Goal: Register for event/course

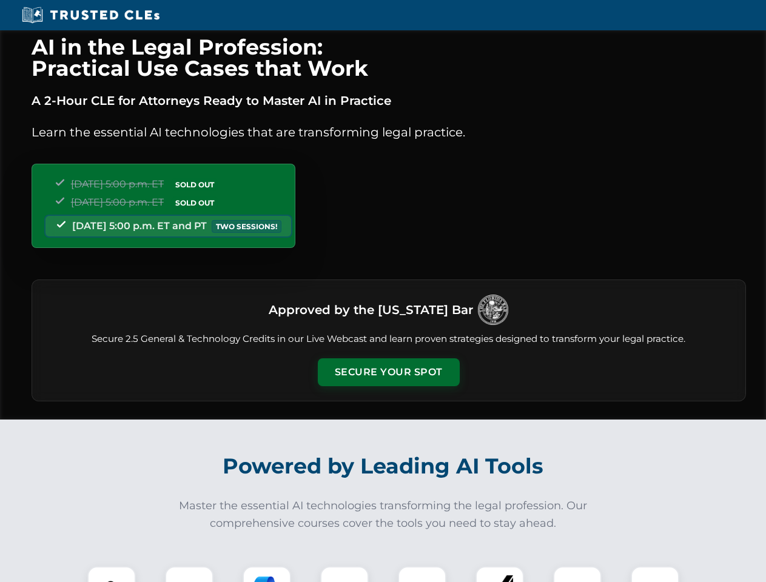
click at [388, 372] on button "Secure Your Spot" at bounding box center [389, 372] width 142 height 28
click at [112, 574] on img at bounding box center [111, 590] width 35 height 35
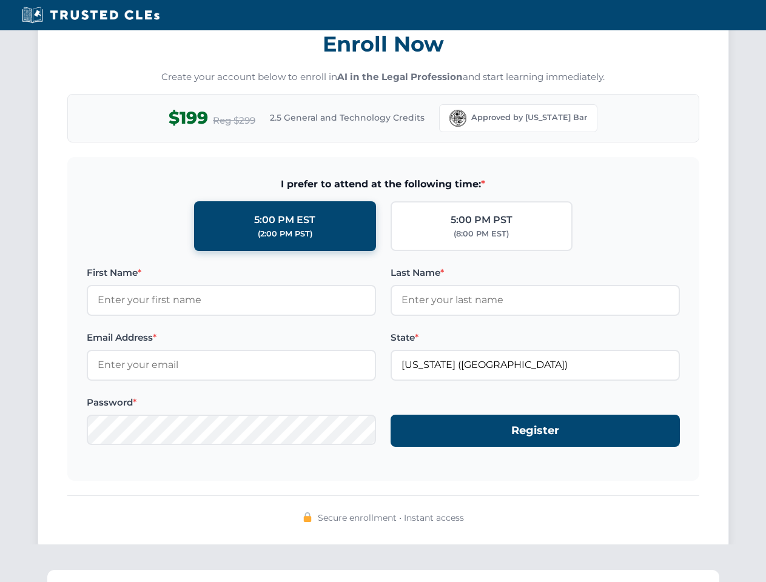
scroll to position [1190, 0]
